Goal: Communication & Community: Answer question/provide support

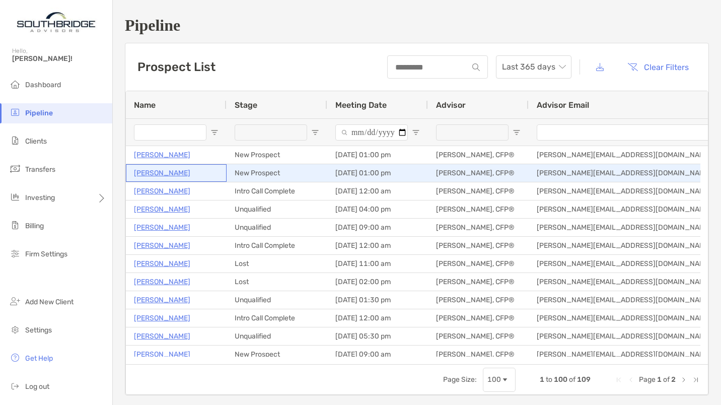
click at [151, 169] on p "[PERSON_NAME]" at bounding box center [162, 173] width 56 height 13
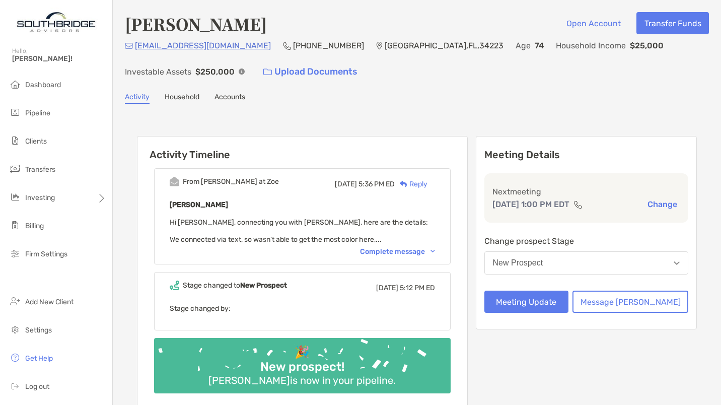
click at [414, 248] on div "Complete message" at bounding box center [397, 251] width 75 height 9
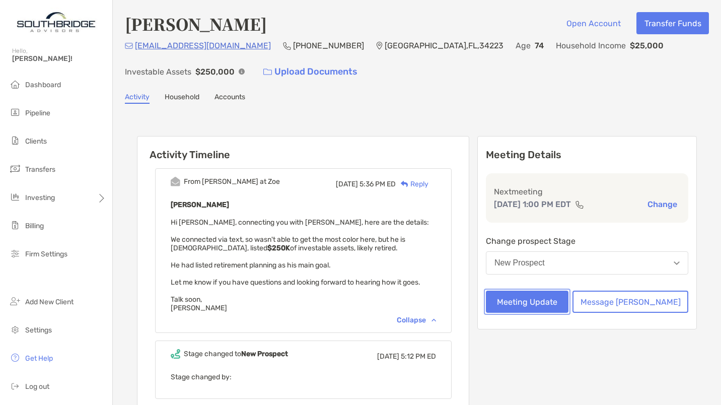
click at [562, 305] on button "Meeting Update" at bounding box center [527, 302] width 83 height 22
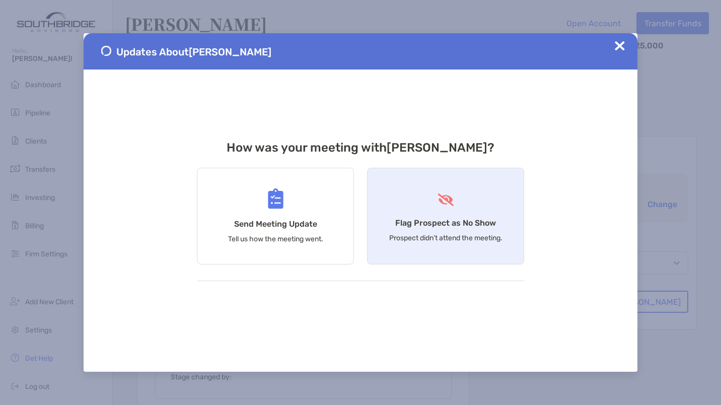
click at [426, 201] on div "Flag Prospect as No Show Prospect didn’t attend the meeting." at bounding box center [445, 216] width 157 height 97
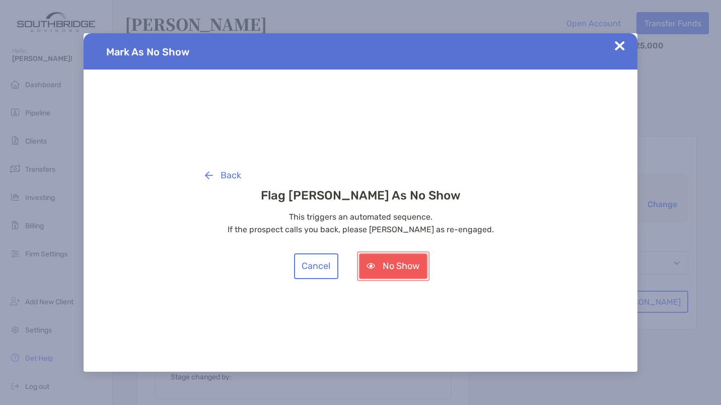
click at [383, 274] on button "No Show" at bounding box center [393, 266] width 69 height 26
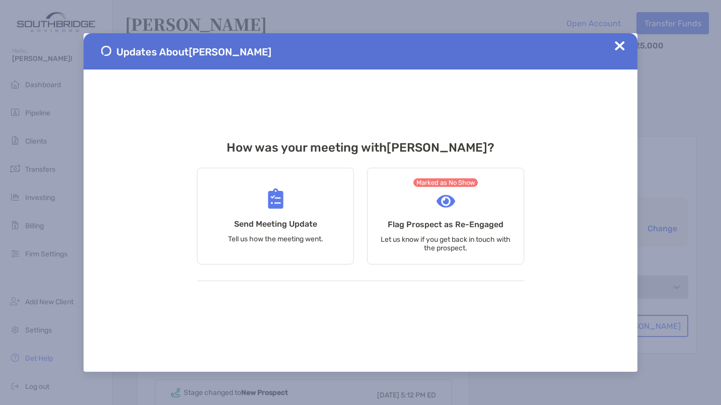
click at [626, 42] on div "Updates About [PERSON_NAME]" at bounding box center [361, 51] width 554 height 36
click at [619, 46] on img at bounding box center [620, 46] width 10 height 10
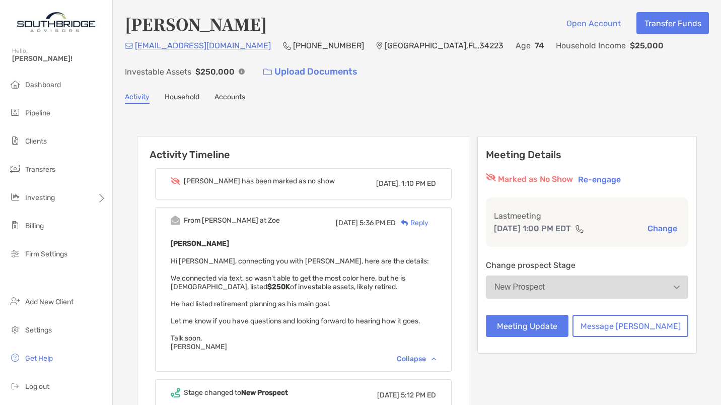
click at [429, 223] on div "Reply" at bounding box center [412, 223] width 33 height 11
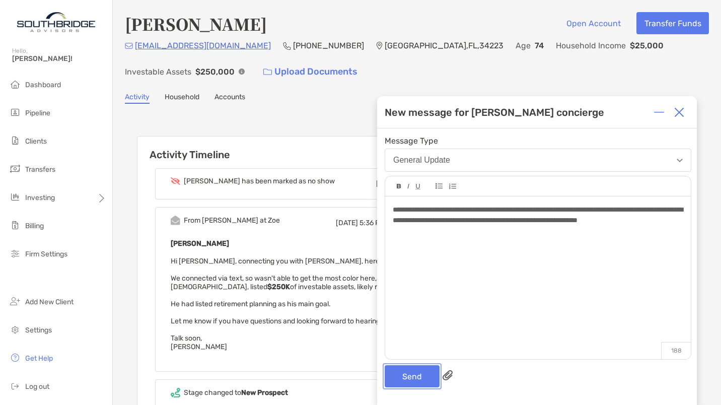
click at [411, 376] on button "Send" at bounding box center [412, 376] width 55 height 22
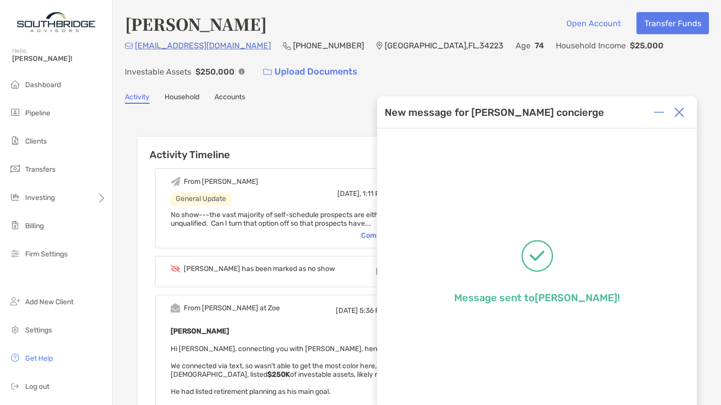
click at [680, 115] on img at bounding box center [680, 112] width 10 height 10
